Goal: Information Seeking & Learning: Check status

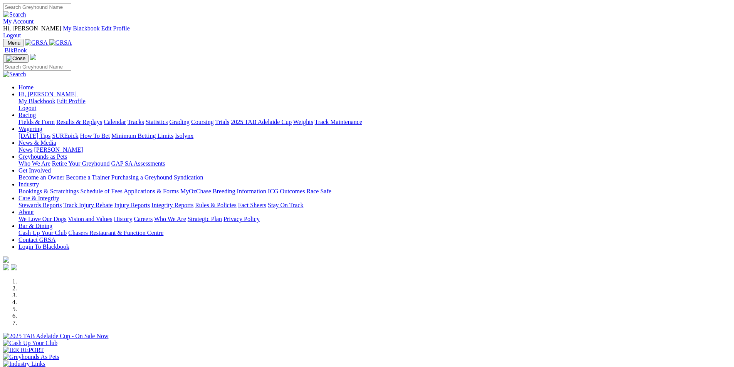
click at [102, 119] on link "Results & Replays" at bounding box center [79, 122] width 46 height 7
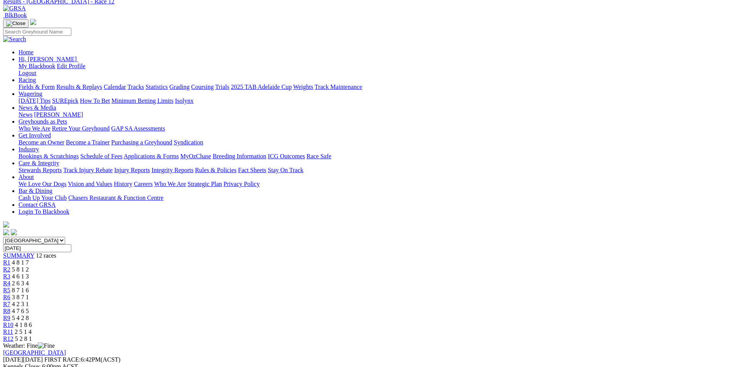
scroll to position [41, 0]
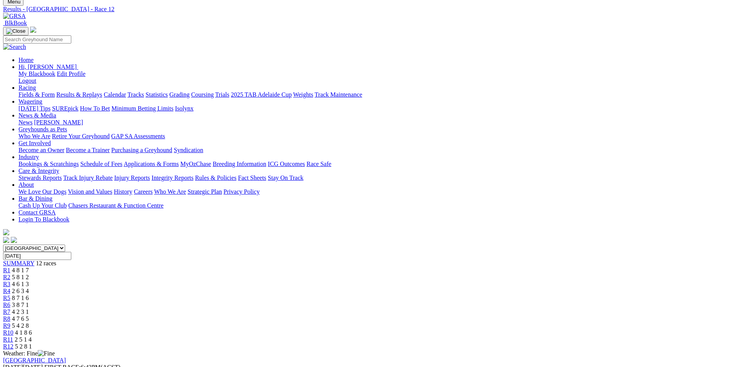
click at [32, 337] on span "2 5 1 4" at bounding box center [23, 340] width 17 height 7
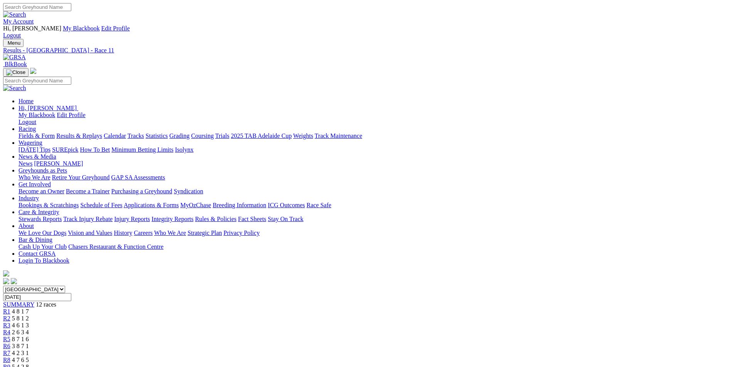
click at [32, 367] on span "4 1 8 6" at bounding box center [23, 374] width 17 height 7
click at [29, 364] on span "5 4 2 8" at bounding box center [20, 367] width 17 height 7
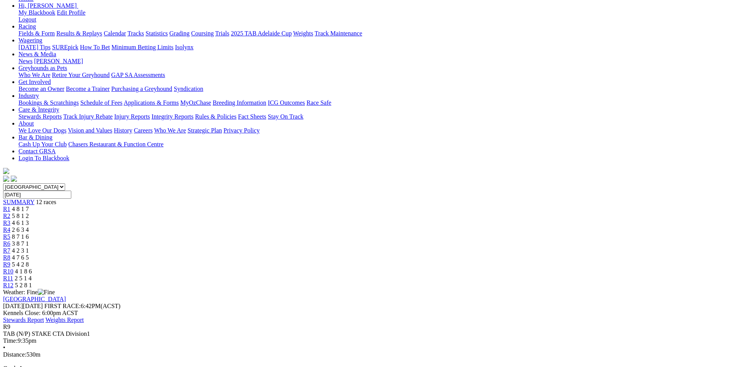
scroll to position [108, 0]
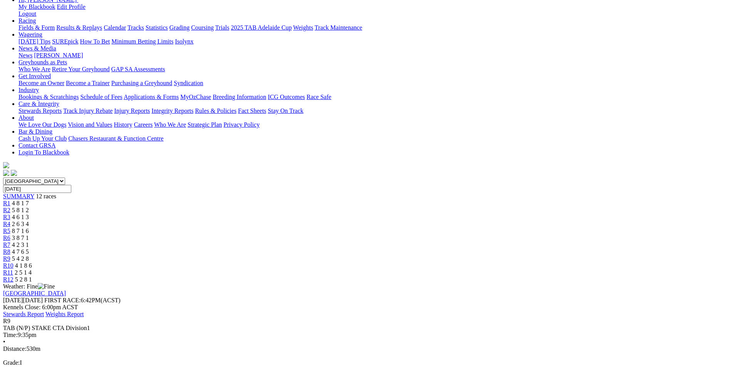
click at [29, 249] on span "4 7 6 5" at bounding box center [20, 252] width 17 height 7
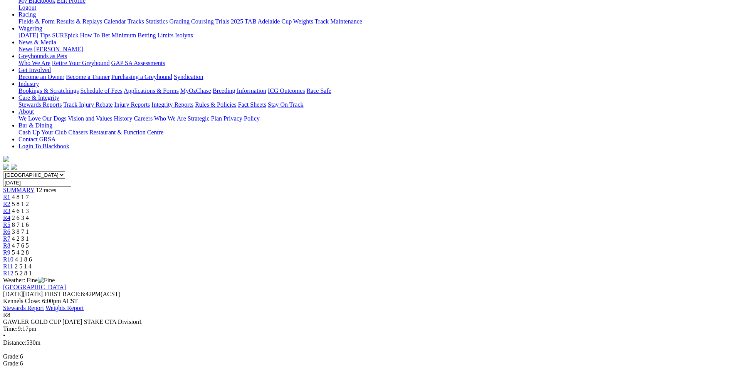
click at [29, 236] on span "4 2 3 1" at bounding box center [20, 239] width 17 height 7
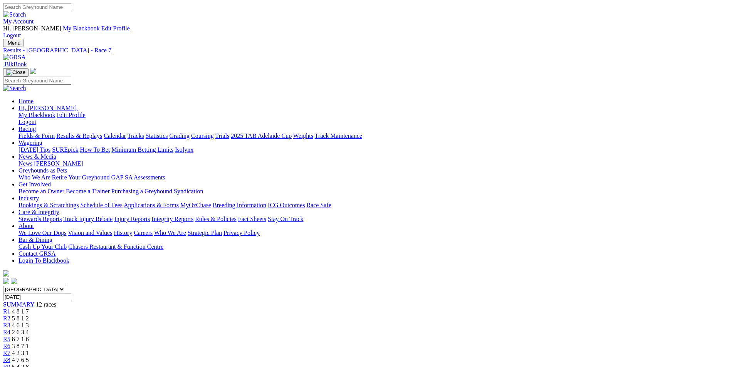
click at [29, 343] on span "3 8 7 1" at bounding box center [20, 346] width 17 height 7
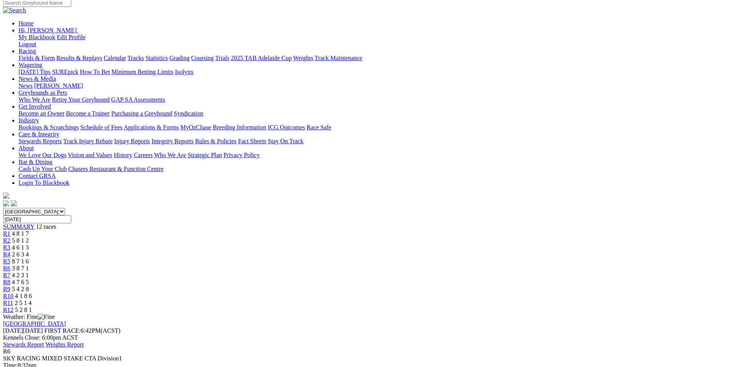
scroll to position [79, 0]
click at [29, 258] on span "8 7 1 6" at bounding box center [20, 261] width 17 height 7
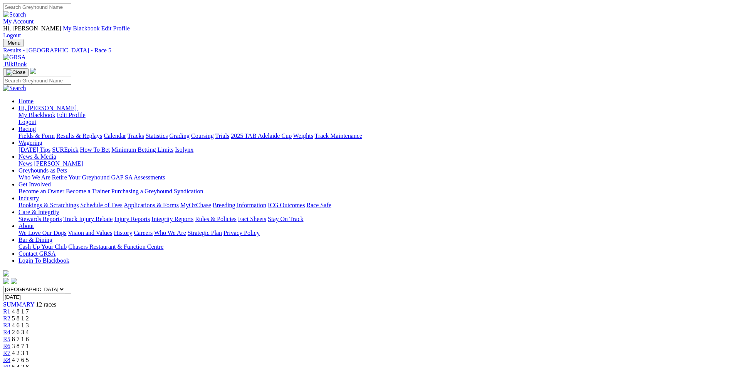
click at [29, 329] on span "2 6 3 4" at bounding box center [20, 332] width 17 height 7
click at [29, 322] on span "4 6 1 3" at bounding box center [20, 325] width 17 height 7
click at [29, 315] on span "5 8 1 2" at bounding box center [20, 318] width 17 height 7
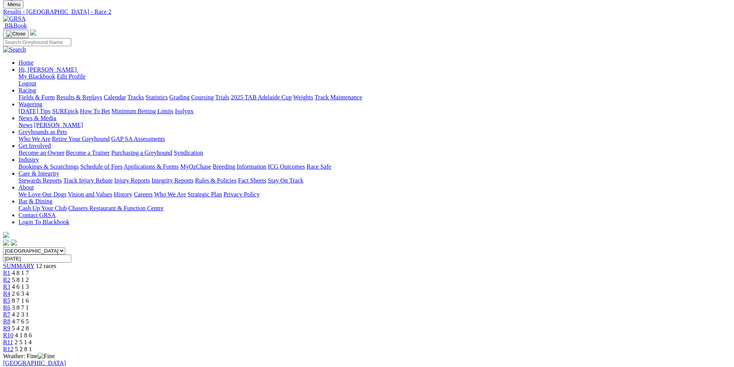
scroll to position [26, 0]
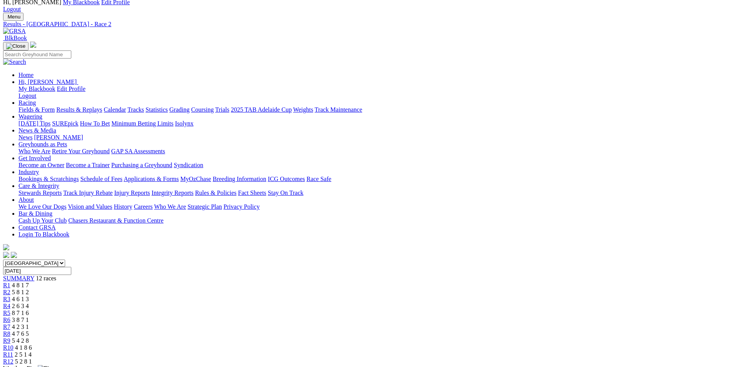
click at [29, 282] on span "4 8 1 7" at bounding box center [20, 285] width 17 height 7
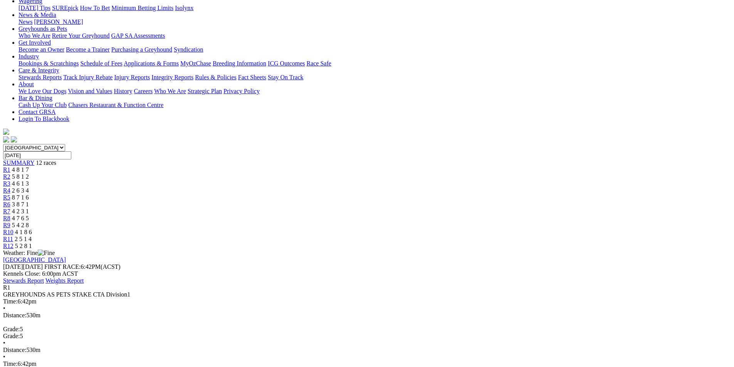
scroll to position [143, 0]
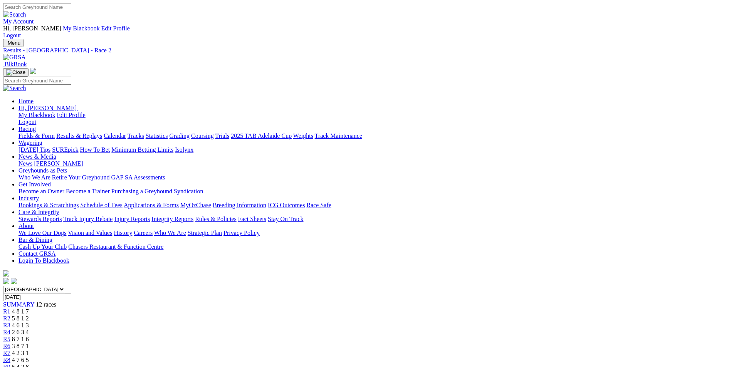
scroll to position [19, 0]
